Goal: Task Accomplishment & Management: Use online tool/utility

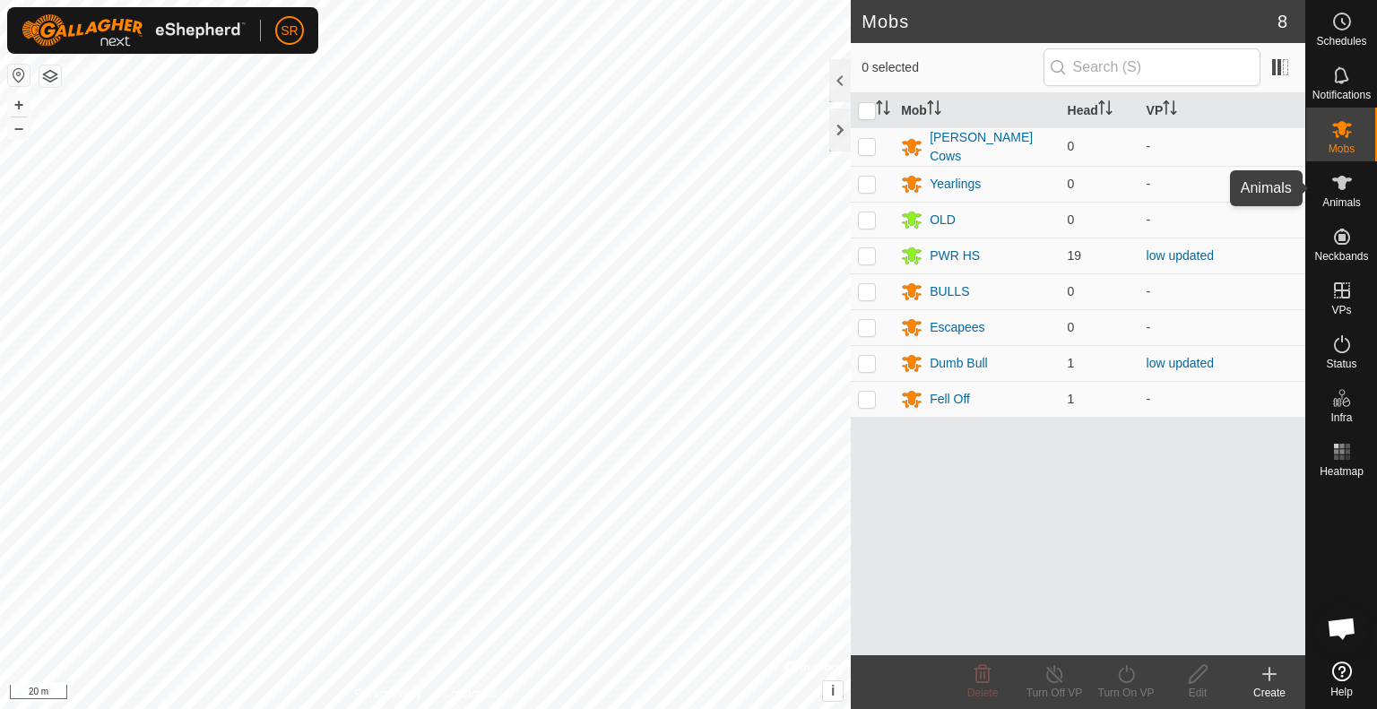
click at [1338, 182] on icon at bounding box center [1342, 183] width 20 height 14
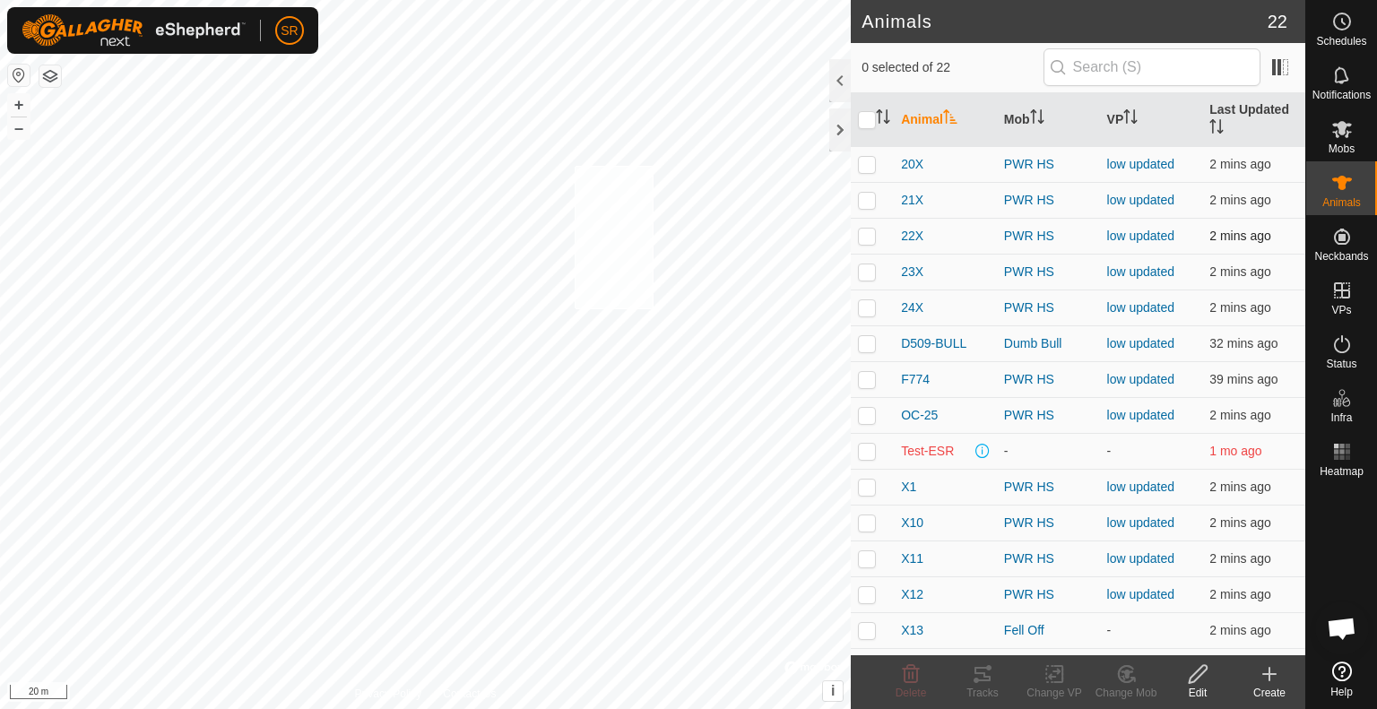
checkbox input "true"
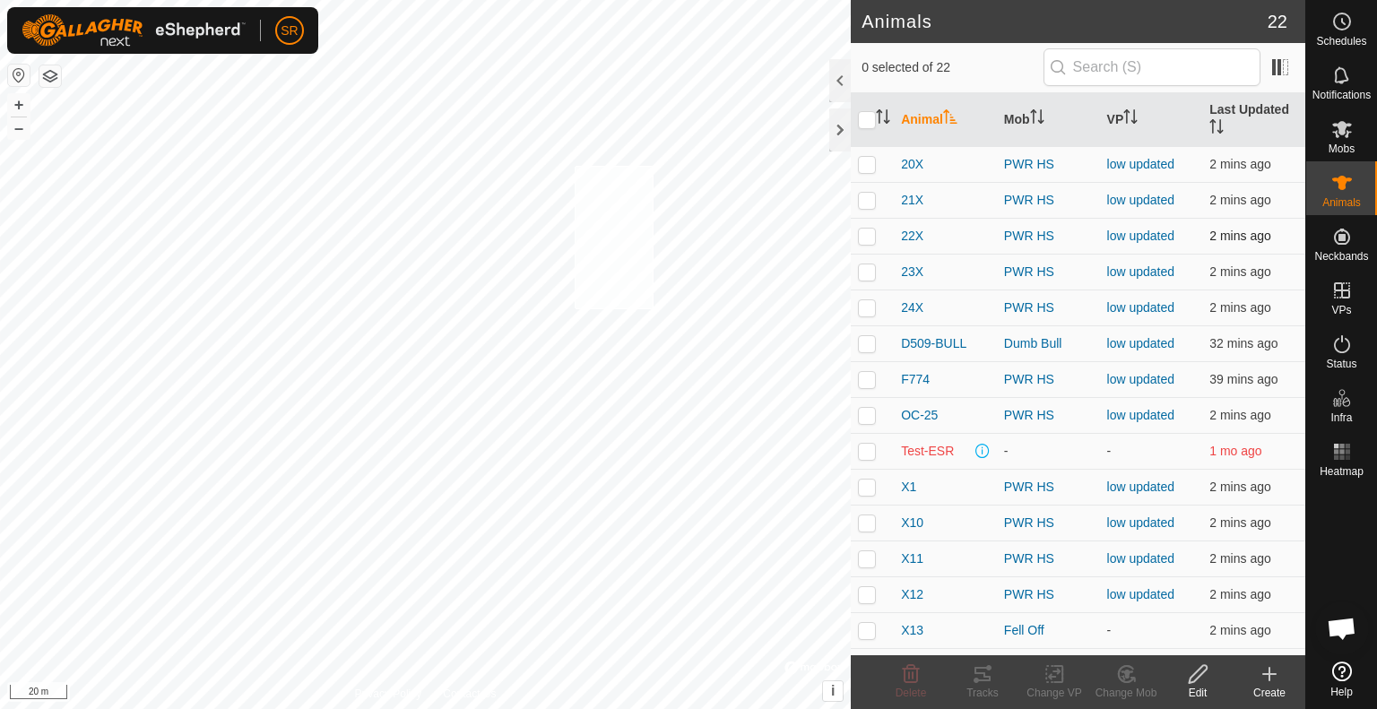
checkbox input "true"
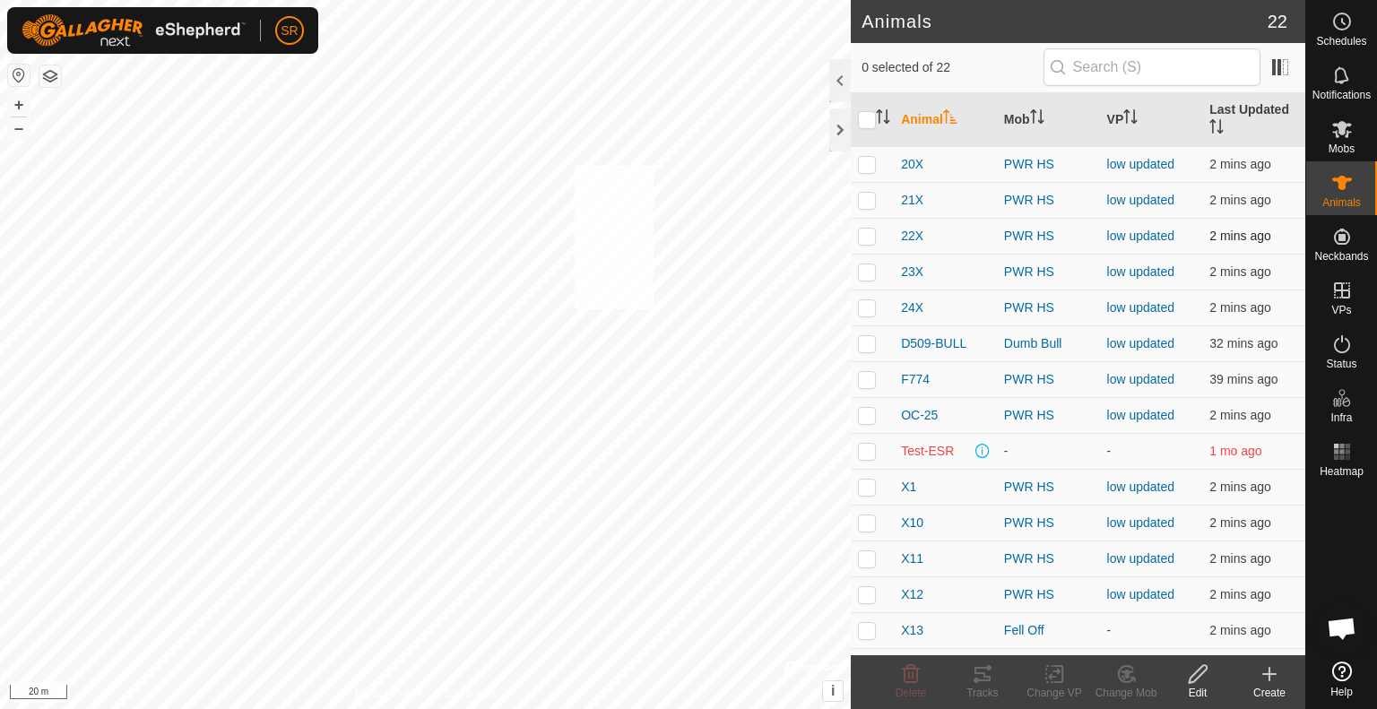
checkbox input "true"
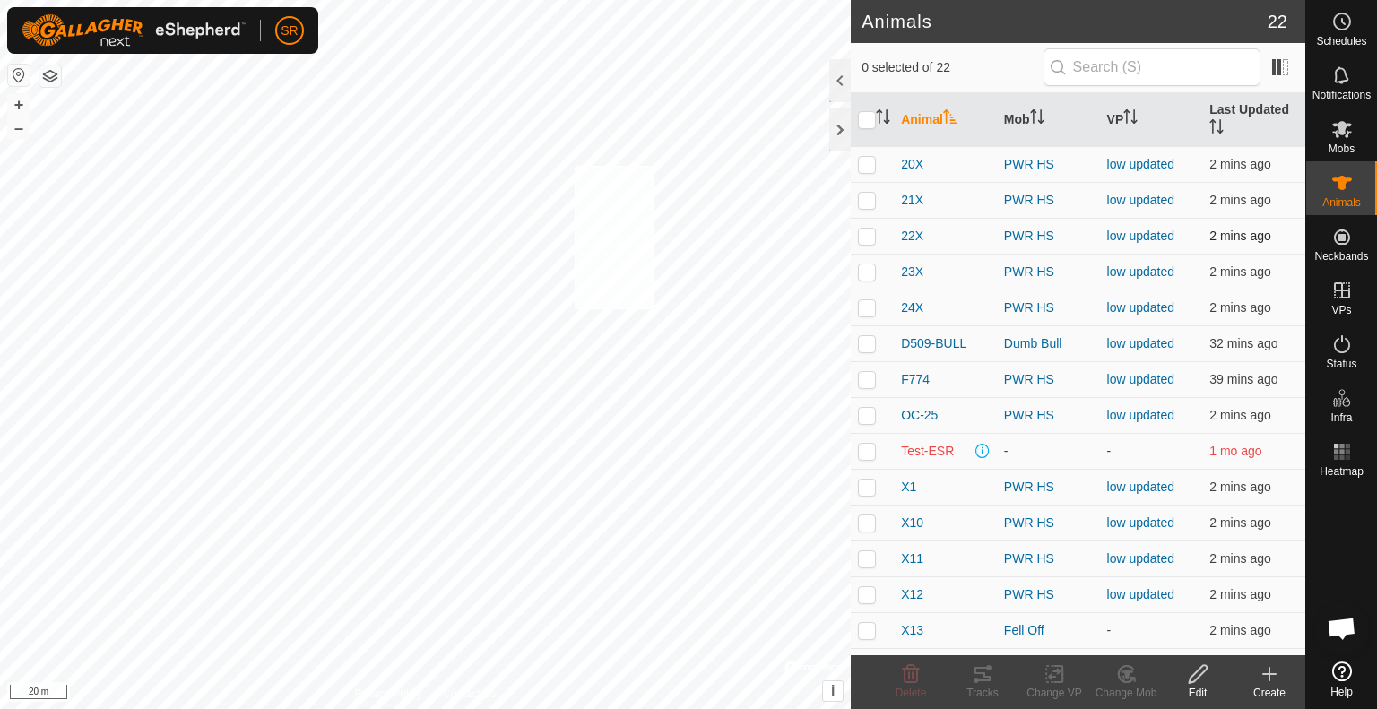
checkbox input "true"
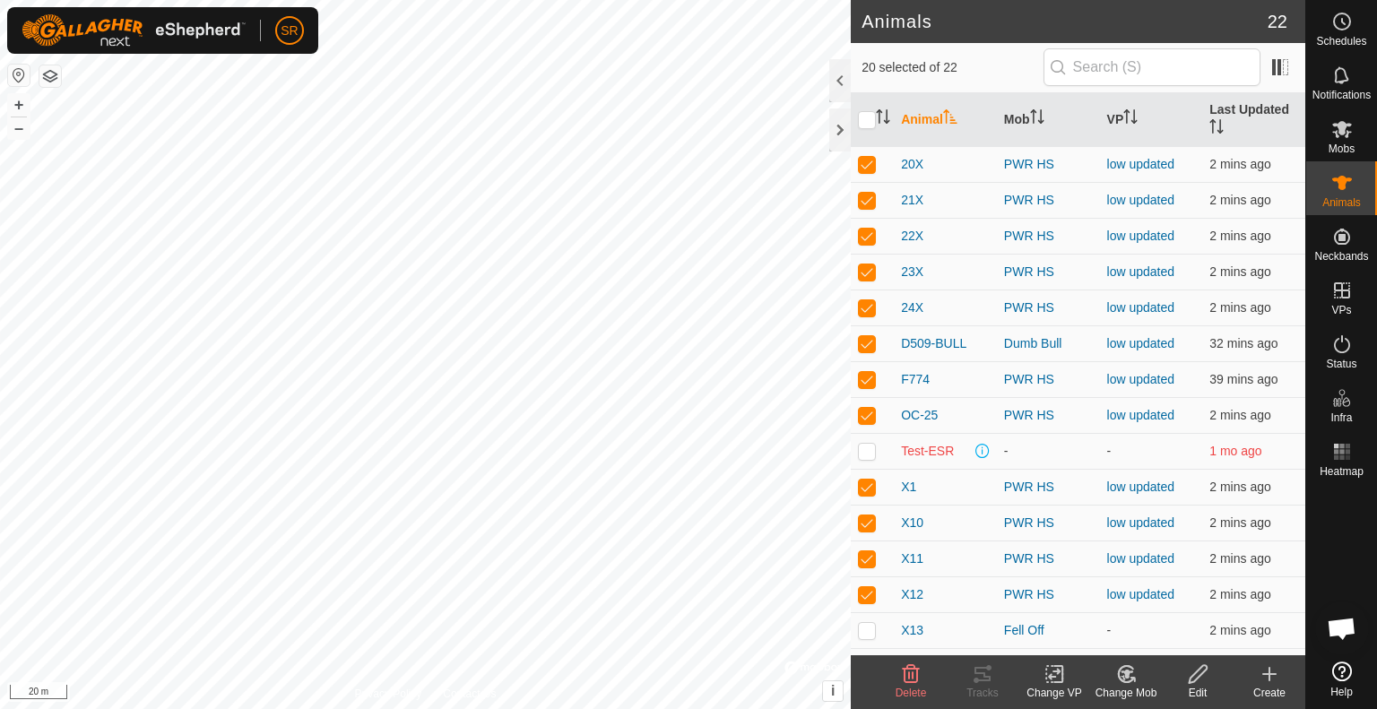
click at [1055, 687] on div "Change VP" at bounding box center [1054, 693] width 72 height 16
click at [1086, 600] on link "Choose VP..." at bounding box center [1107, 597] width 177 height 36
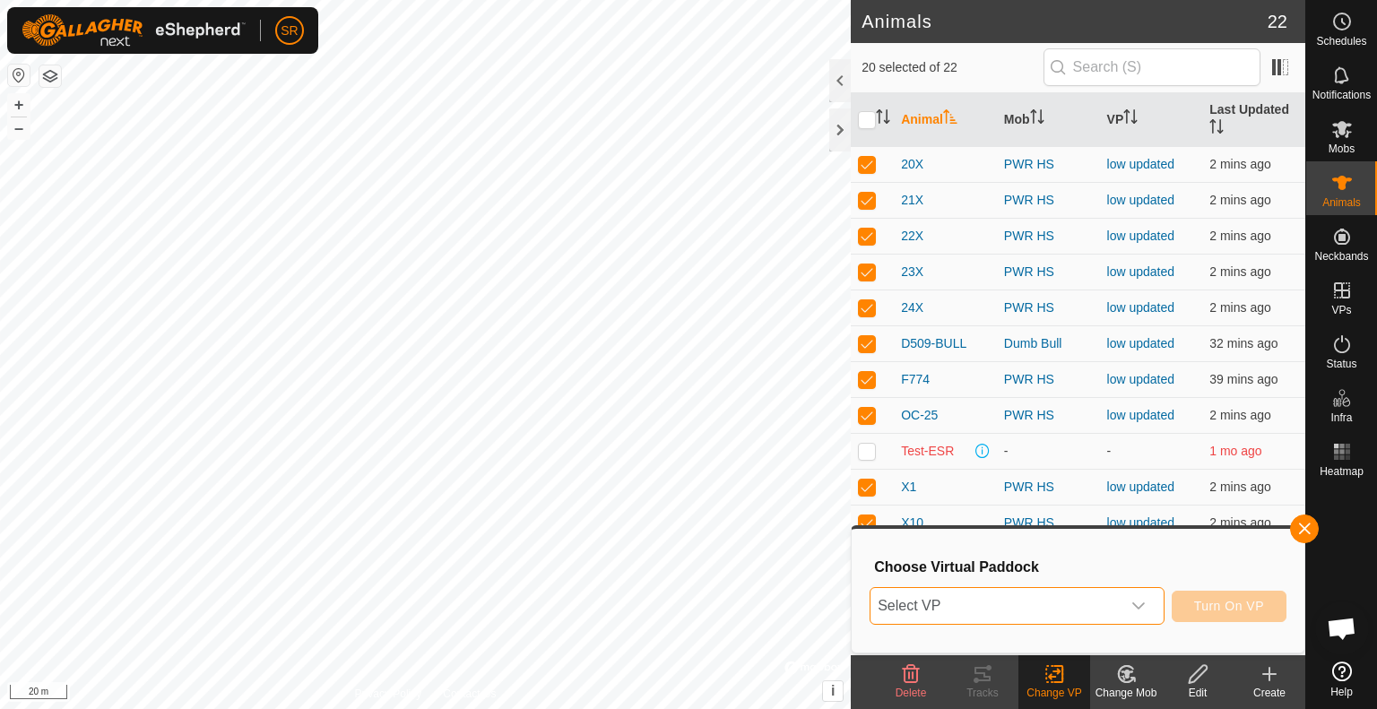
click at [1086, 600] on span "Select VP" at bounding box center [995, 606] width 250 height 36
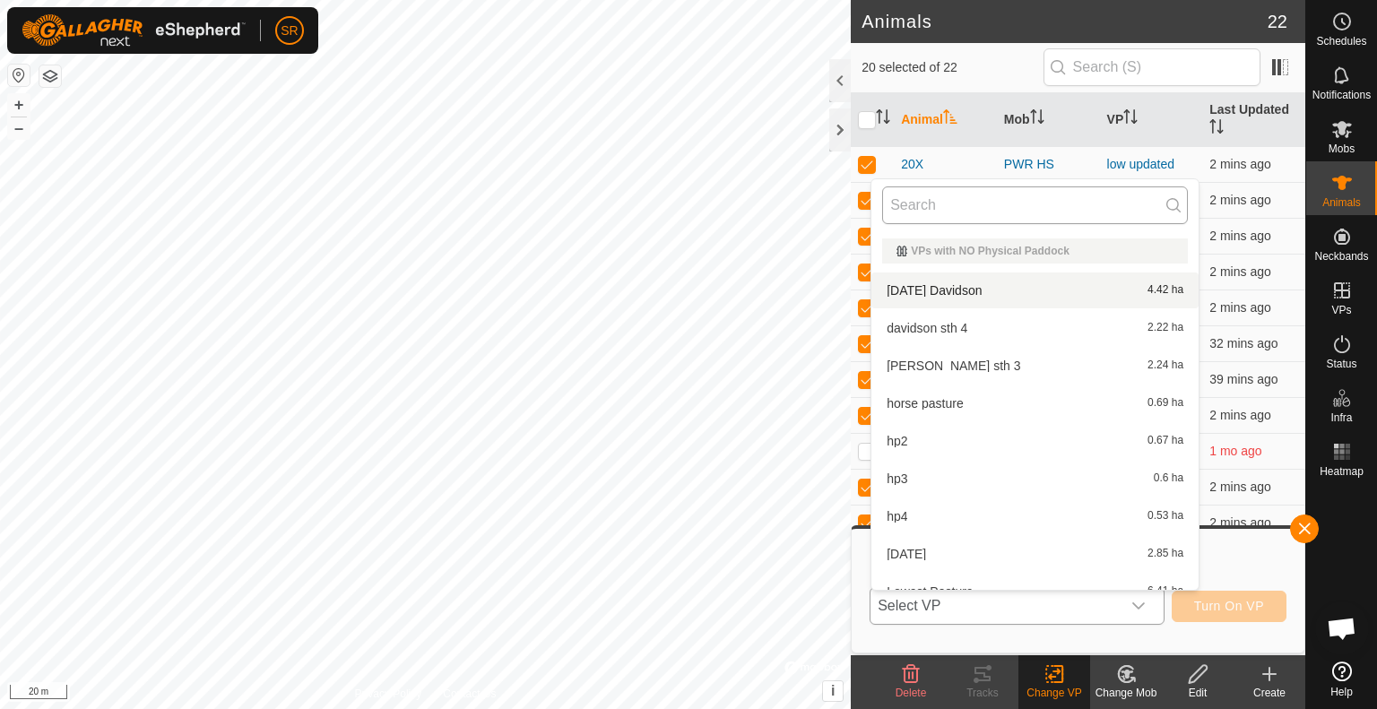
click at [990, 203] on input "text" at bounding box center [1035, 205] width 306 height 38
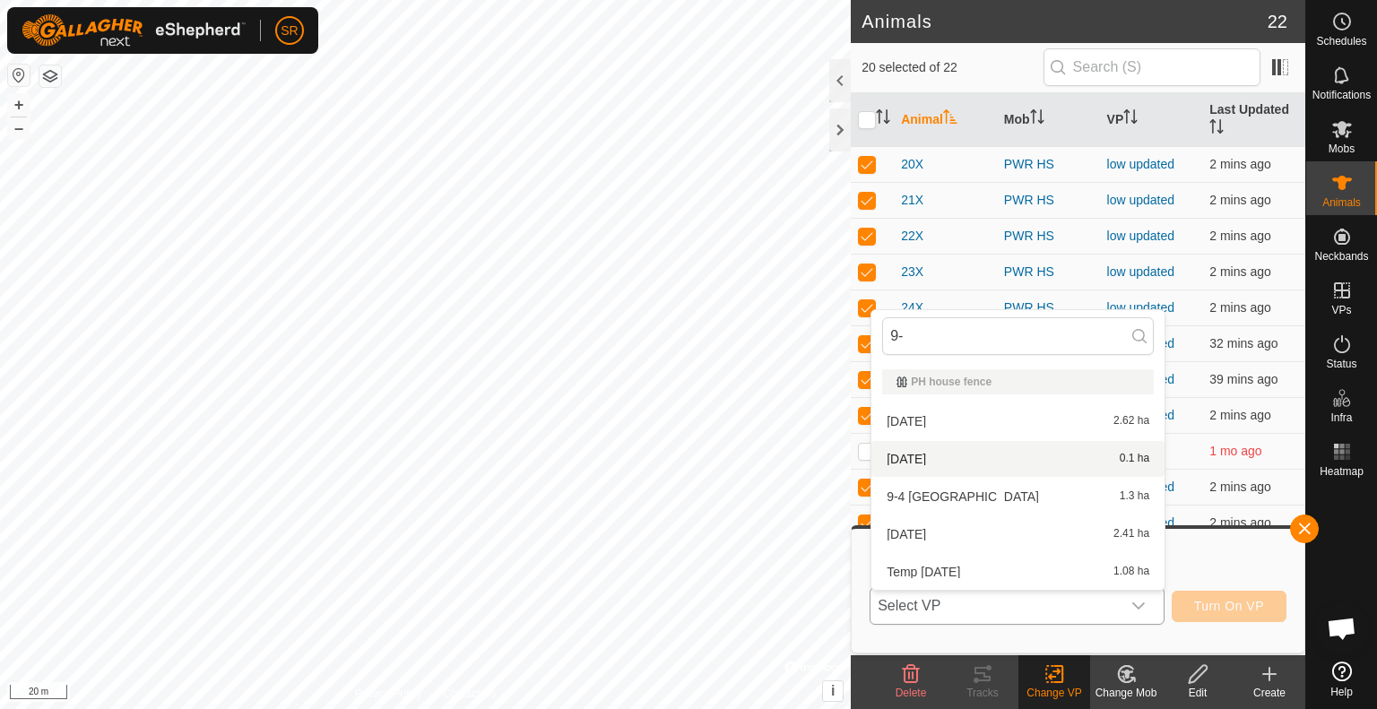
type input "9-"
click at [993, 458] on li "[DATE] 0.1 ha" at bounding box center [1017, 459] width 293 height 36
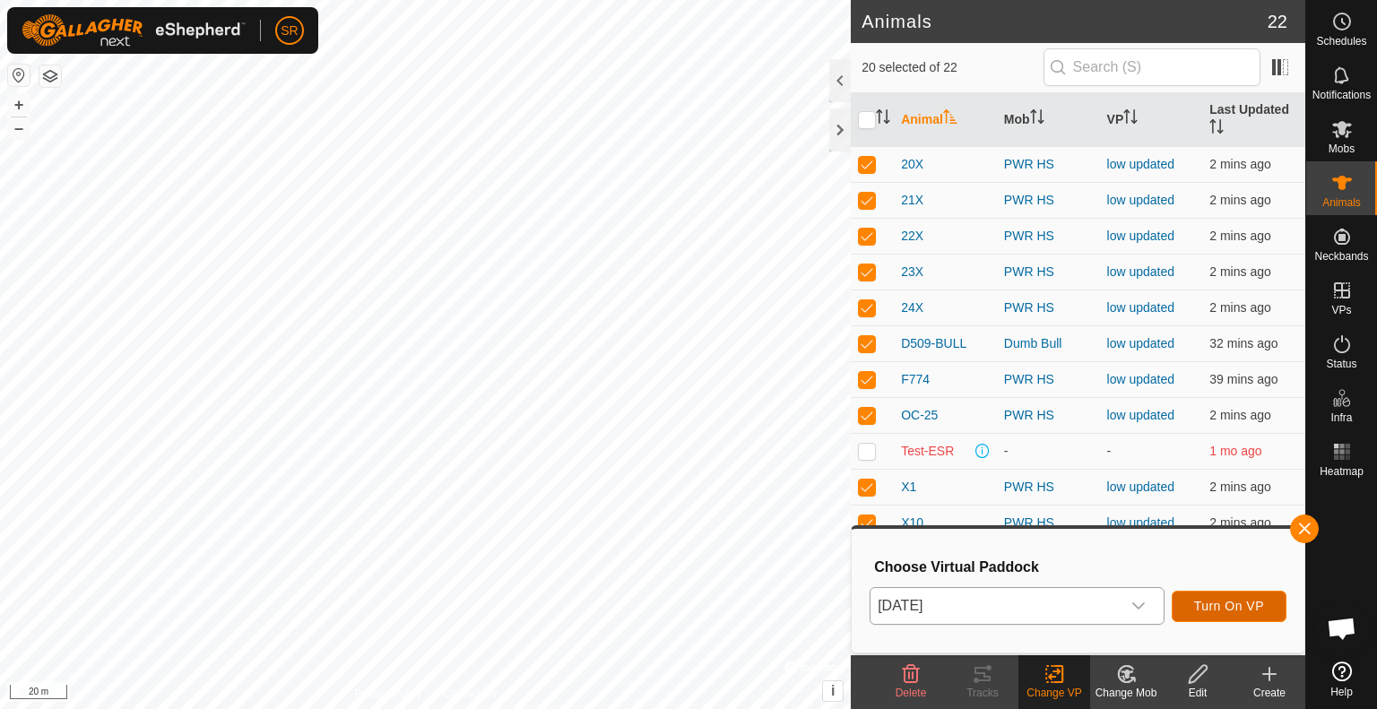
click at [1225, 606] on span "Turn On VP" at bounding box center [1229, 606] width 70 height 14
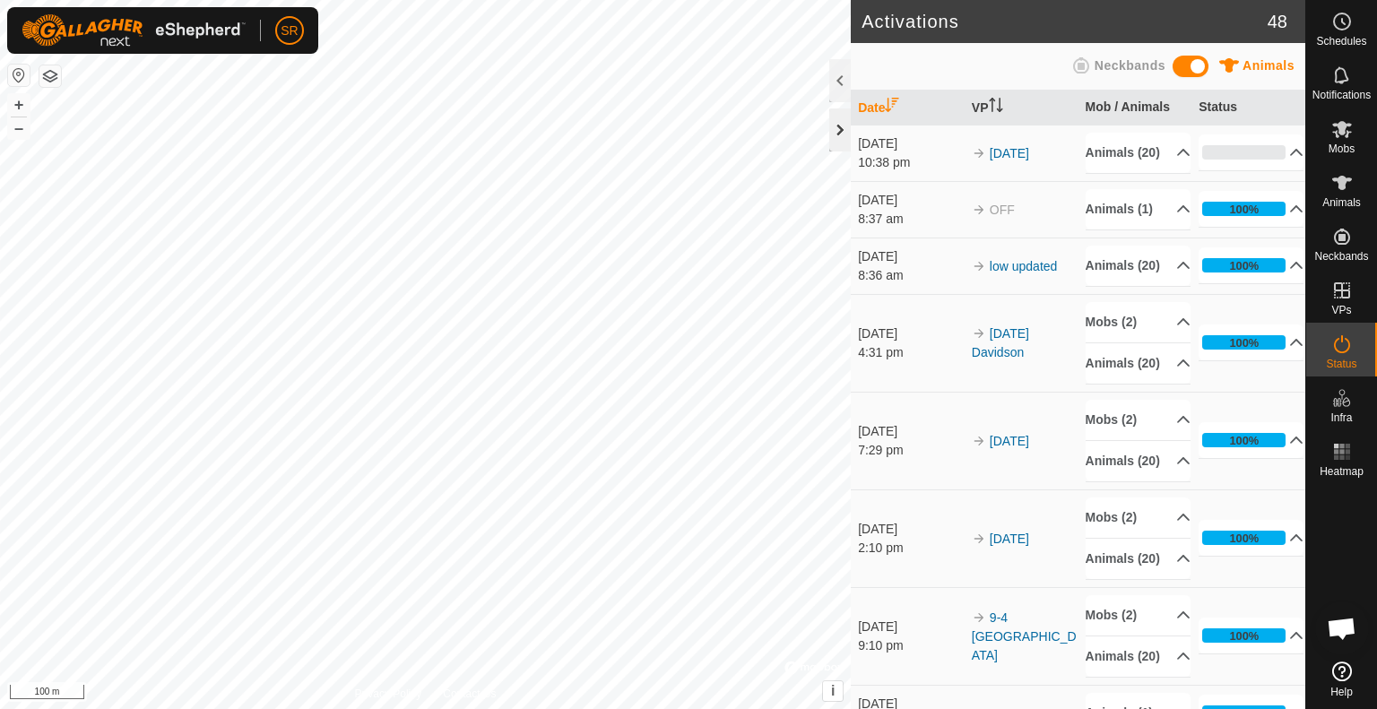
click at [846, 125] on div at bounding box center [840, 129] width 22 height 43
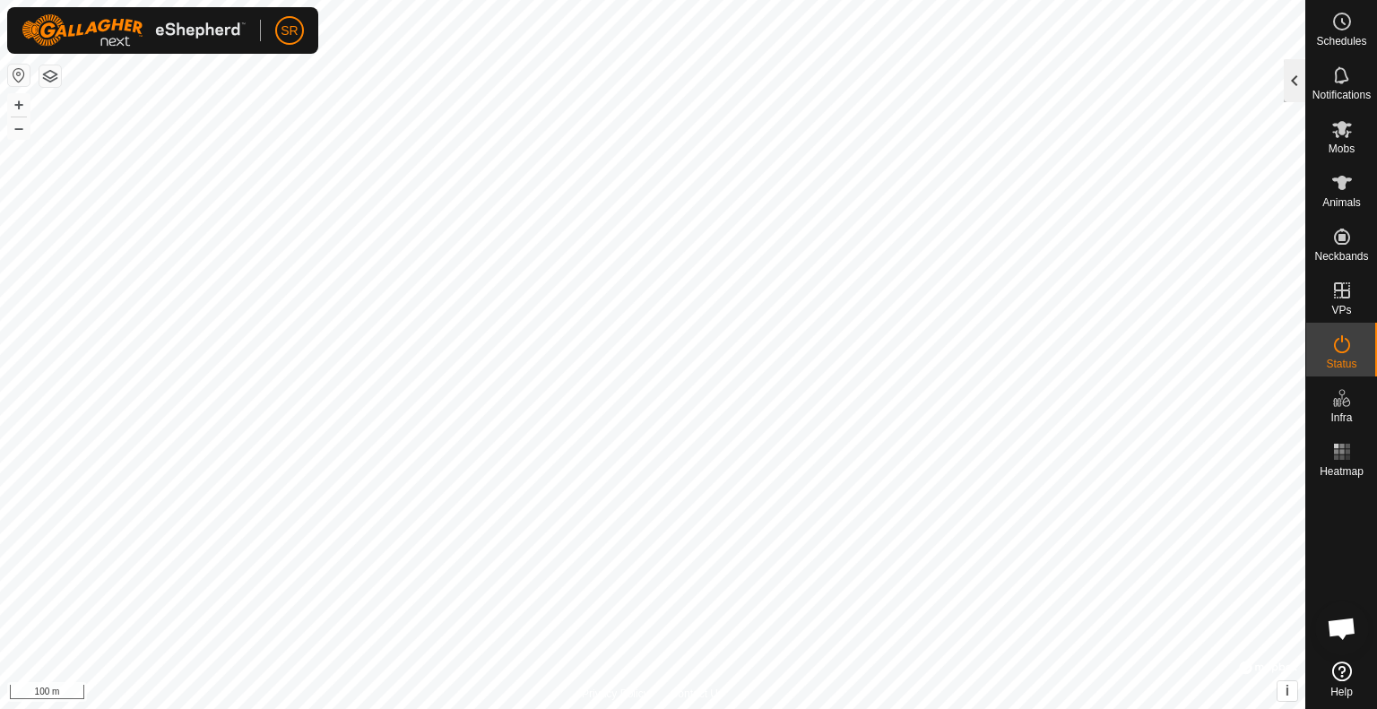
click at [1299, 91] on div at bounding box center [1295, 80] width 22 height 43
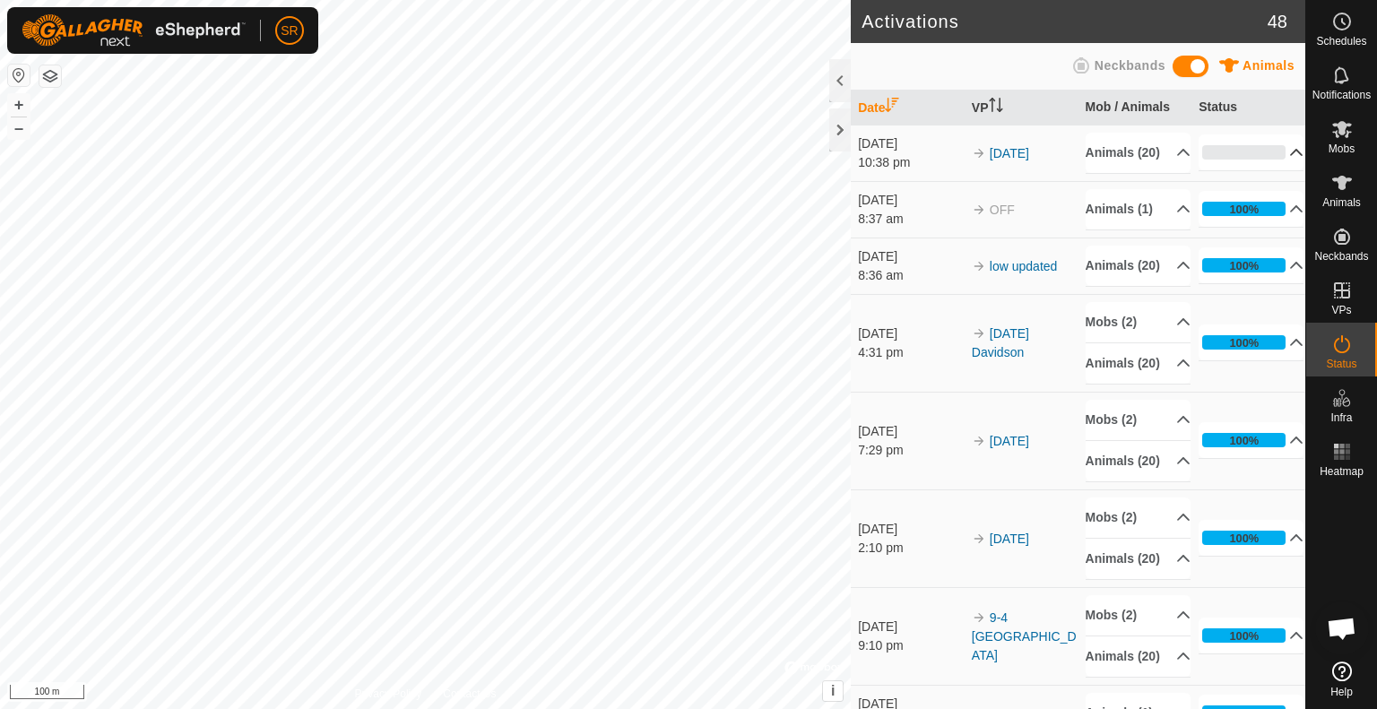
click at [1254, 167] on p-accordion-header "0%" at bounding box center [1250, 152] width 105 height 36
